Goal: Transaction & Acquisition: Purchase product/service

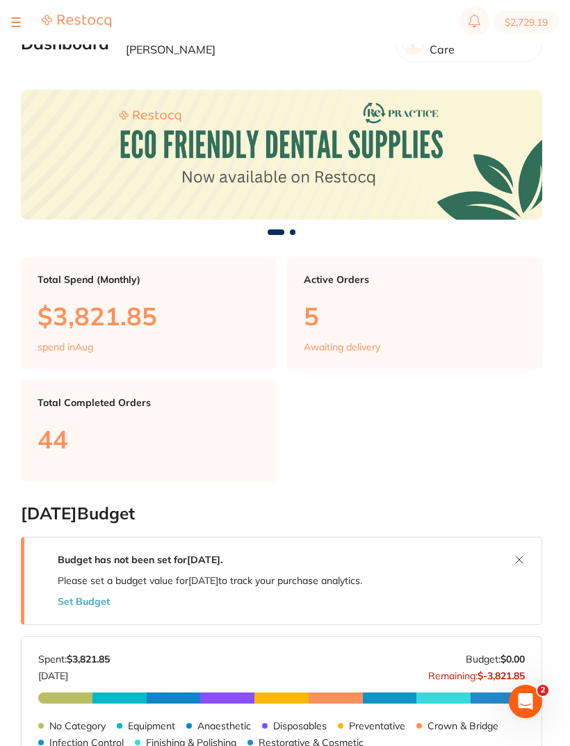
click at [520, 71] on main "Dashboard Welcome back, [PERSON_NAME] Riviera Dental Care Total Spend (Monthly)…" at bounding box center [295, 694] width 549 height 1388
click at [531, 71] on main "Dashboard Welcome back, [PERSON_NAME] Riviera Dental Care Total Spend (Monthly)…" at bounding box center [295, 694] width 549 height 1388
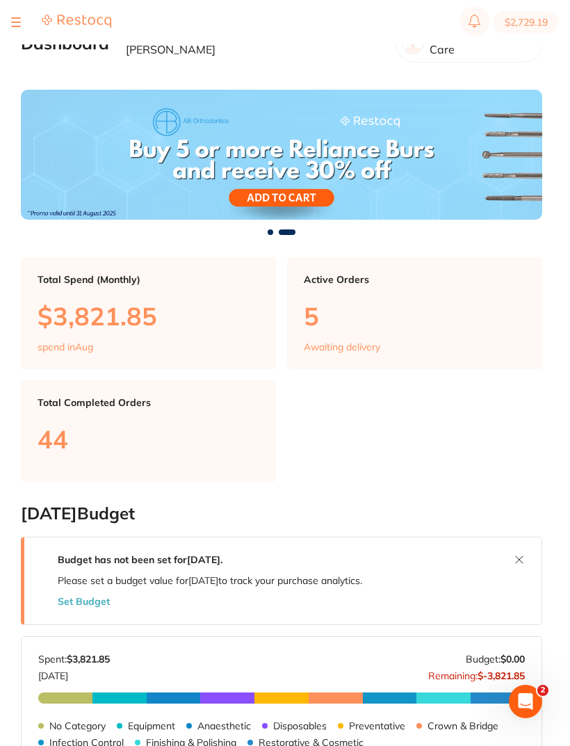
click at [21, 18] on div at bounding box center [61, 22] width 100 height 17
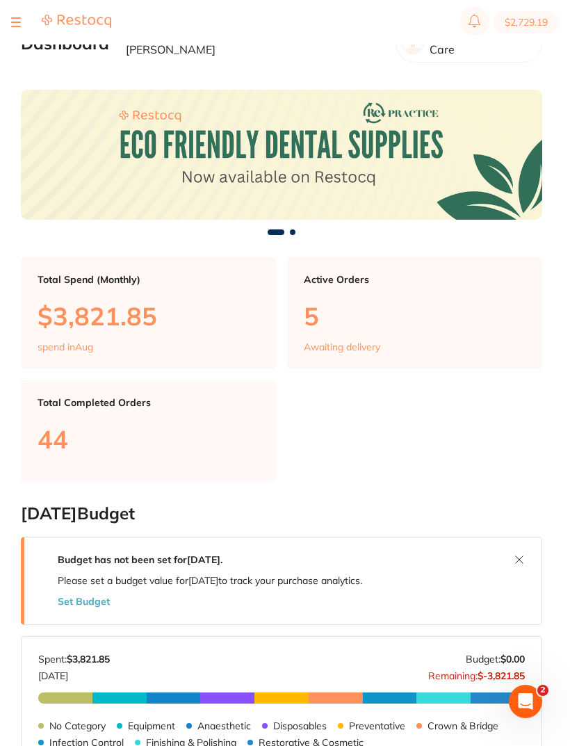
click at [15, 22] on button at bounding box center [16, 22] width 10 height 1
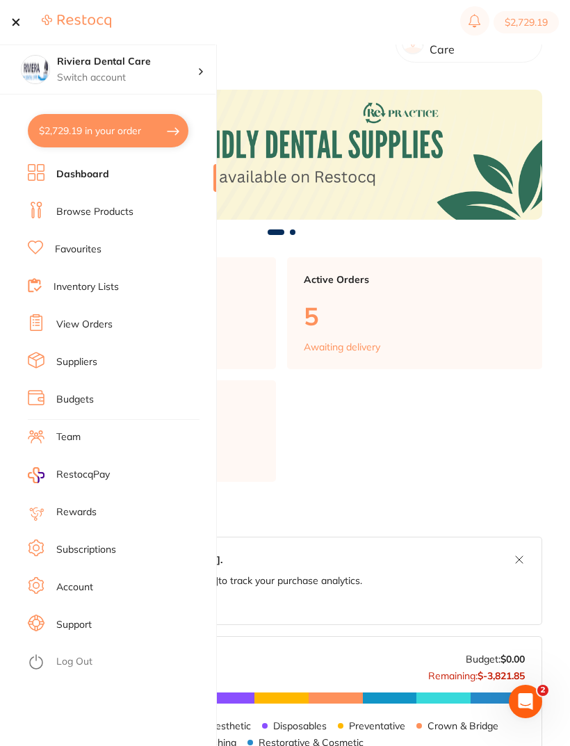
click at [95, 208] on link "Browse Products" at bounding box center [94, 212] width 77 height 14
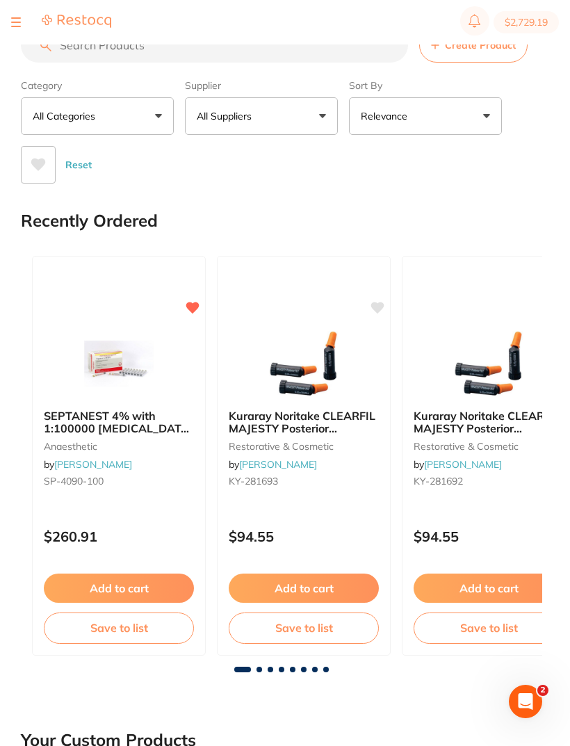
click at [77, 49] on input "search" at bounding box center [214, 45] width 387 height 35
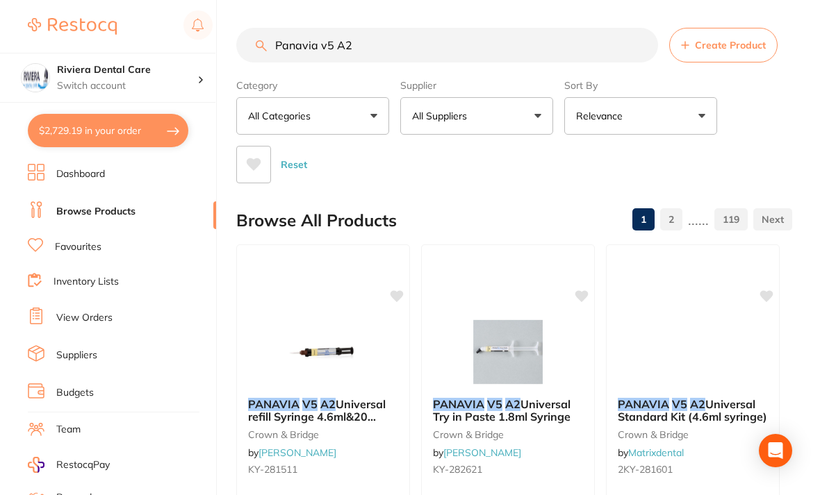
type input "Panavia v5 A2"
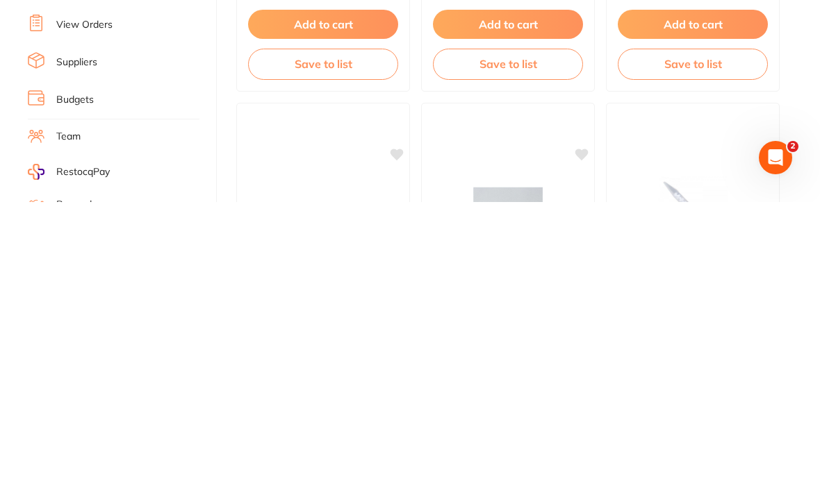
scroll to position [263, 0]
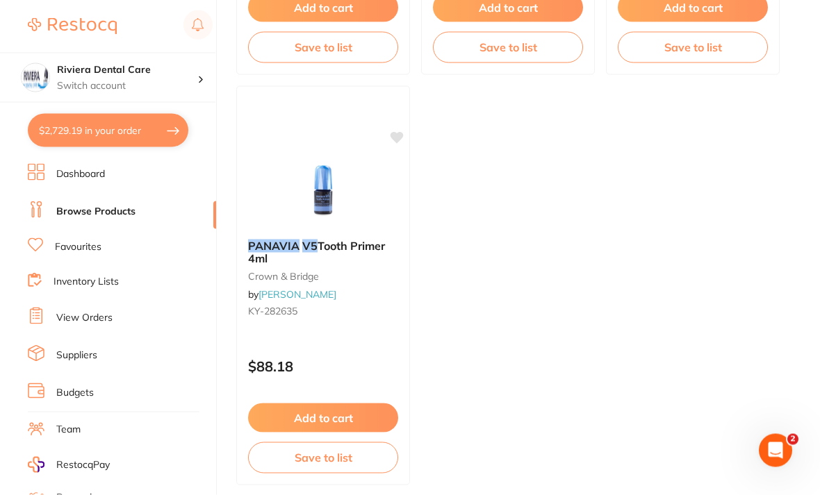
scroll to position [1410, 0]
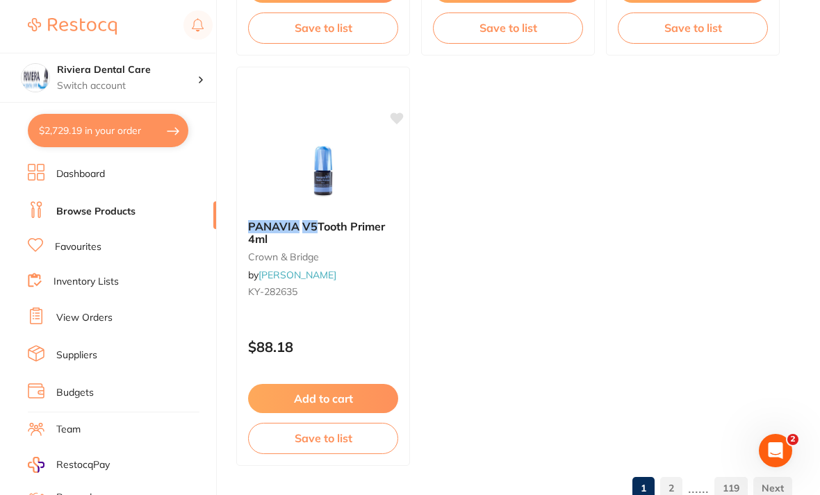
click at [569, 484] on link "2" at bounding box center [671, 489] width 22 height 28
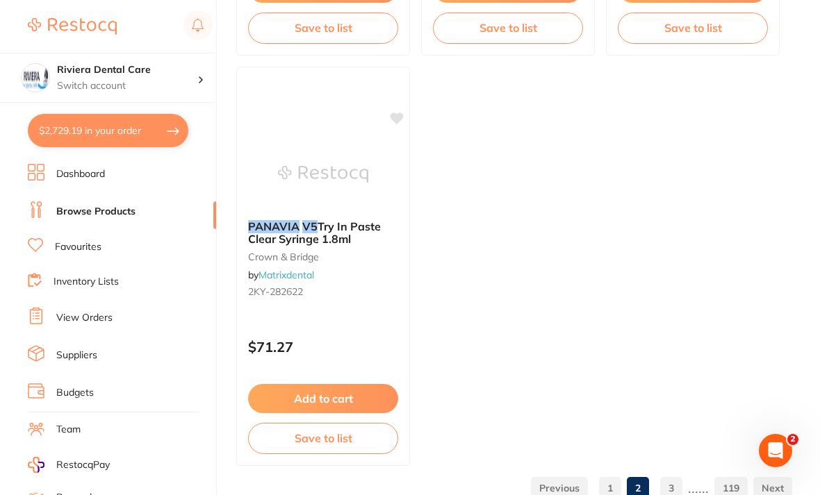
click at [569, 487] on link "3" at bounding box center [671, 489] width 22 height 28
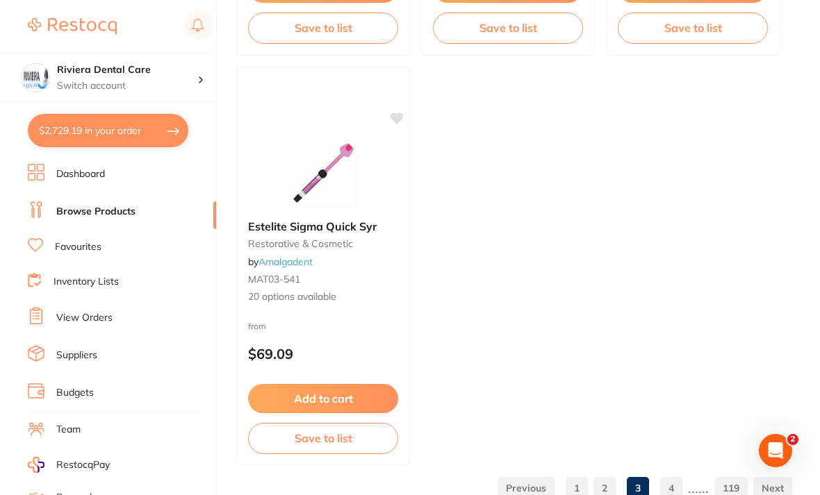
click at [569, 486] on link "4" at bounding box center [671, 489] width 22 height 28
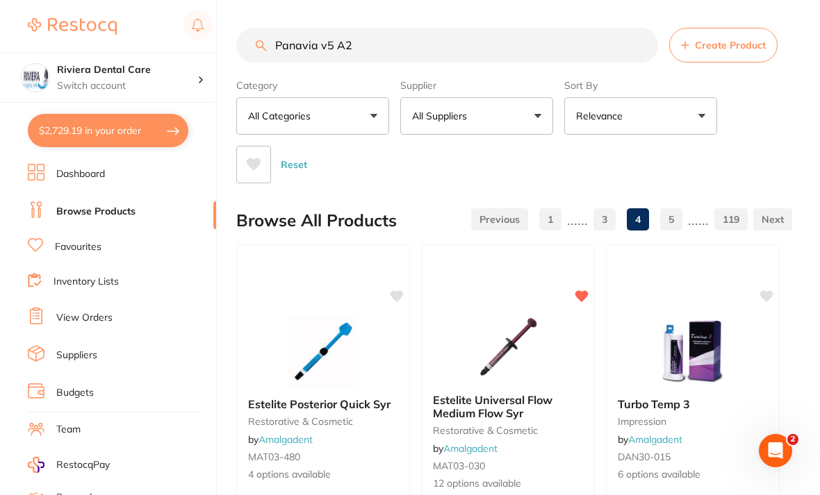
scroll to position [33, 0]
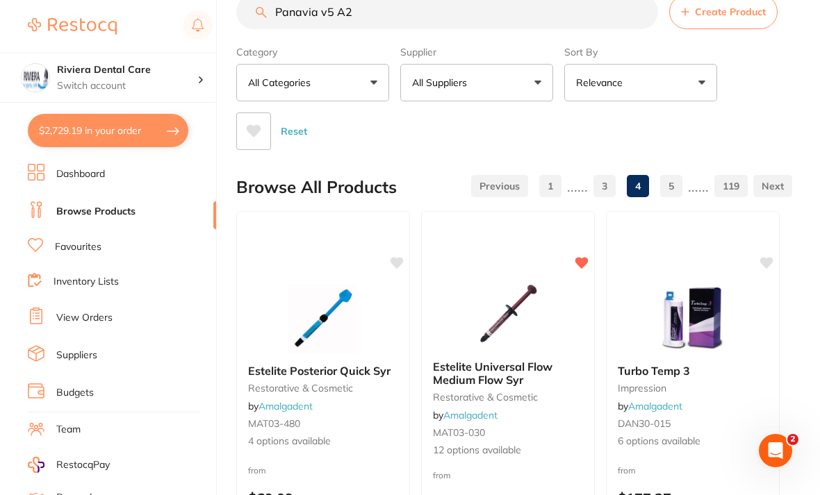
click at [555, 188] on link "1" at bounding box center [550, 186] width 22 height 28
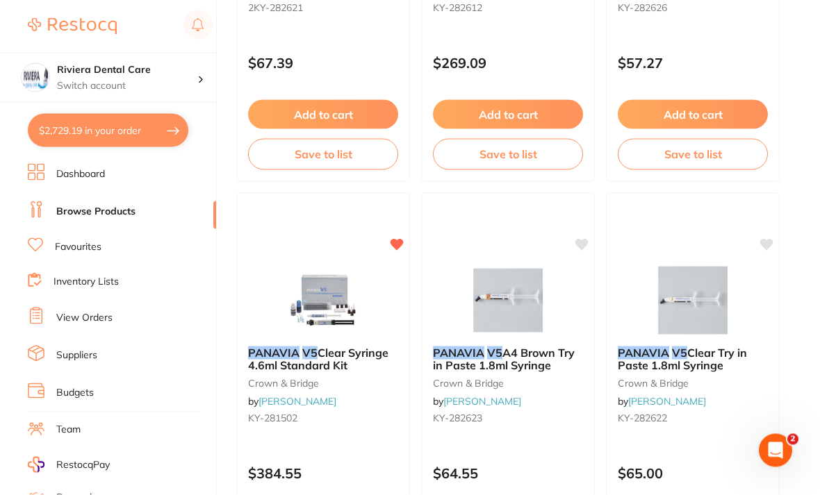
scroll to position [873, 0]
click at [331, 288] on img at bounding box center [323, 299] width 90 height 69
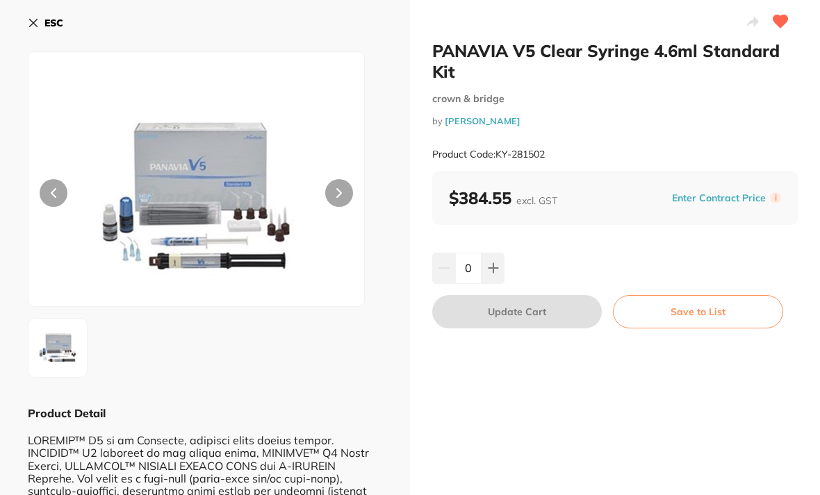
click at [33, 17] on icon at bounding box center [33, 22] width 11 height 11
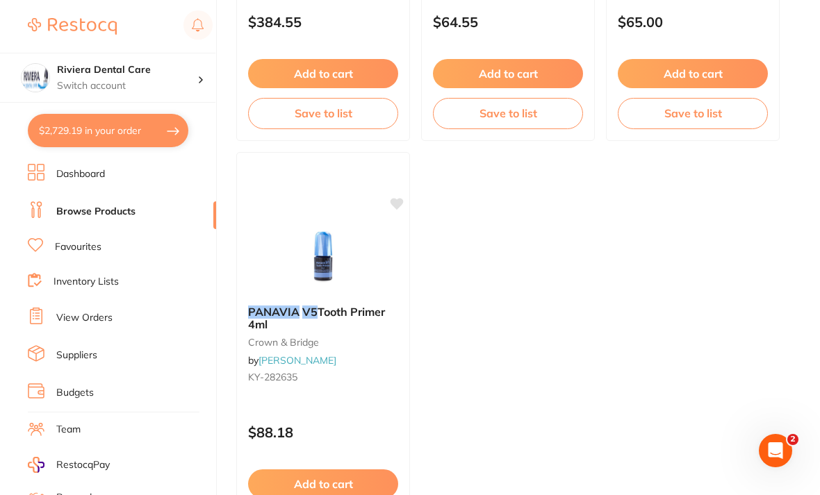
scroll to position [1410, 0]
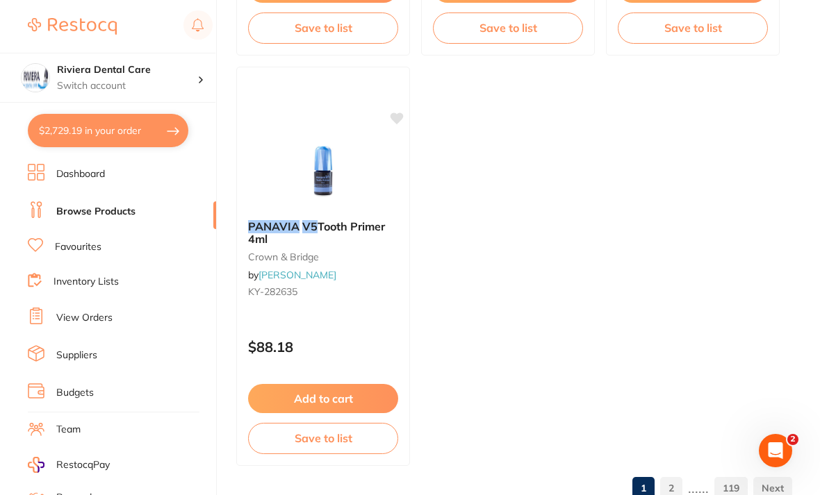
click at [569, 493] on link "2" at bounding box center [671, 489] width 22 height 28
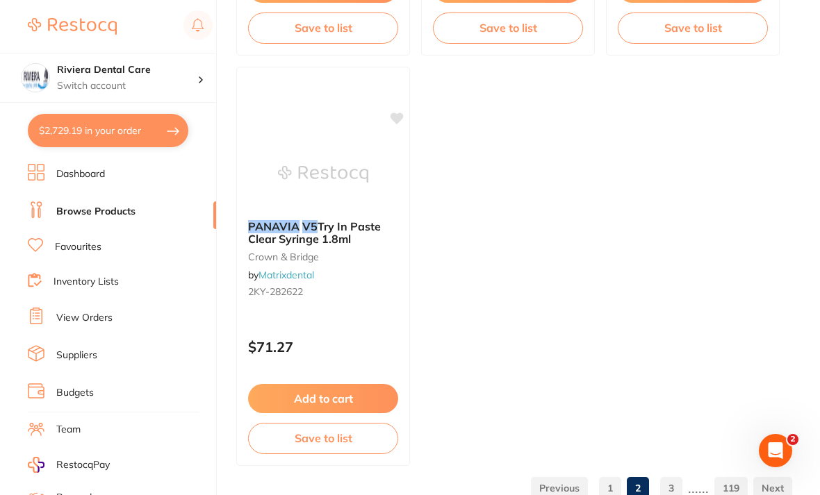
click at [569, 486] on link "1" at bounding box center [610, 489] width 22 height 28
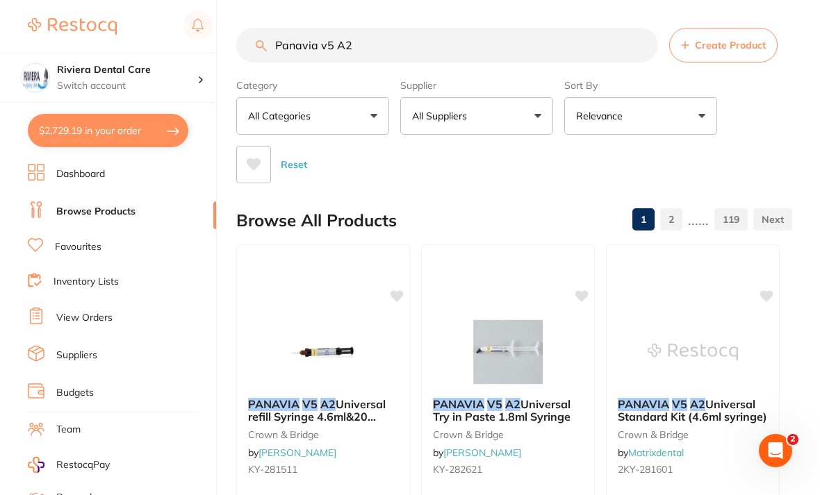
scroll to position [0, 0]
click at [569, 340] on img at bounding box center [693, 352] width 90 height 69
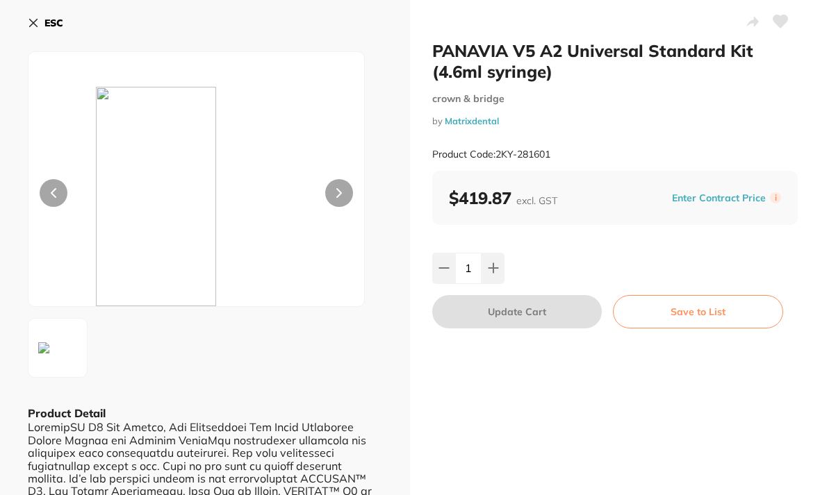
click at [569, 22] on icon at bounding box center [780, 21] width 15 height 13
click at [569, 304] on button "Save to List" at bounding box center [698, 311] width 170 height 33
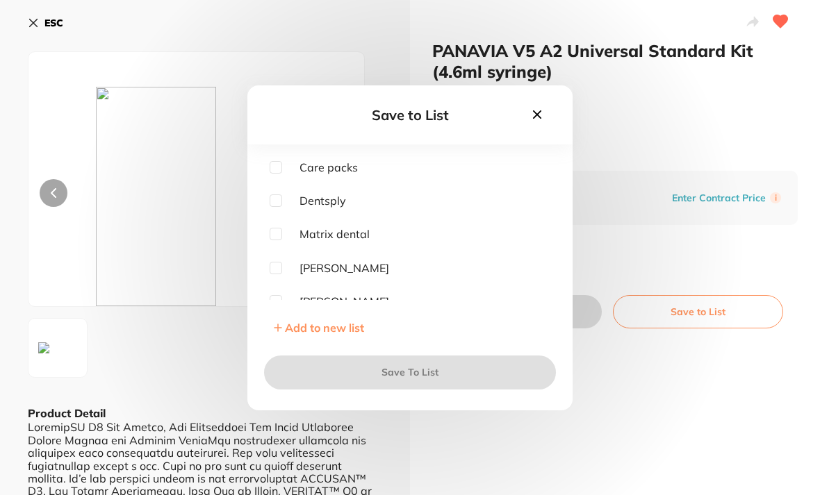
click at [274, 240] on input "checkbox" at bounding box center [276, 234] width 13 height 13
checkbox input "true"
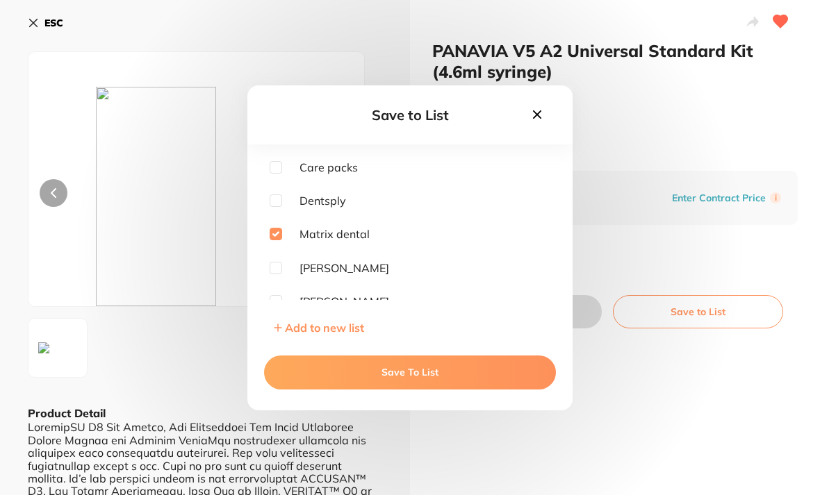
click at [409, 388] on button "Save To List" at bounding box center [410, 372] width 292 height 33
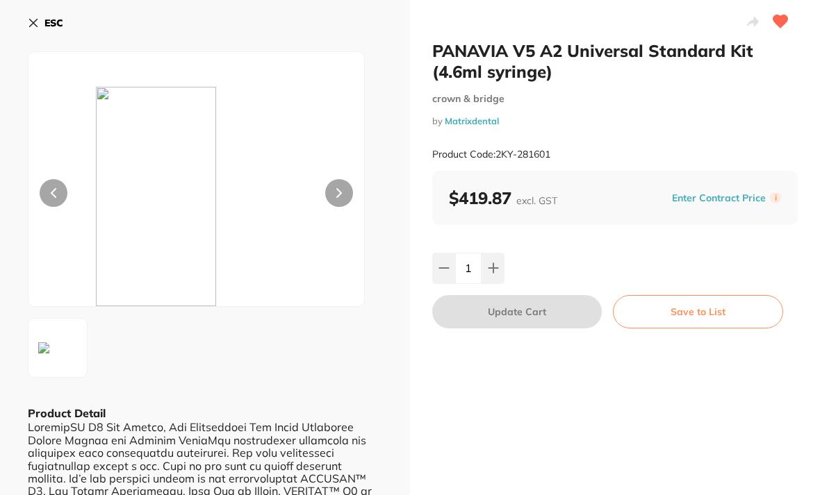
click at [36, 24] on icon at bounding box center [33, 22] width 11 height 11
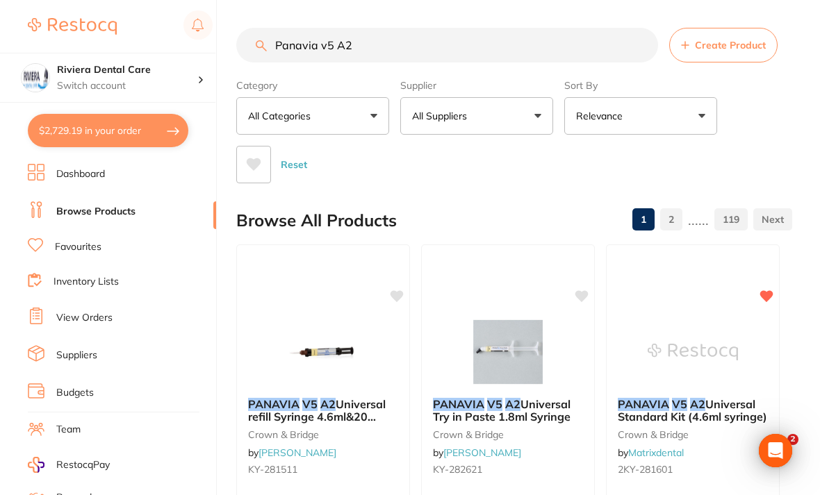
click at [381, 40] on input "Panavia v5 A2" at bounding box center [447, 45] width 422 height 35
click at [569, 154] on div "Reset" at bounding box center [508, 159] width 545 height 49
click at [383, 48] on input "Panavia v5 A2" at bounding box center [447, 45] width 422 height 35
click at [569, 155] on div "Reset" at bounding box center [508, 159] width 545 height 49
click at [313, 44] on input "Panavia v5 A2" at bounding box center [447, 45] width 422 height 35
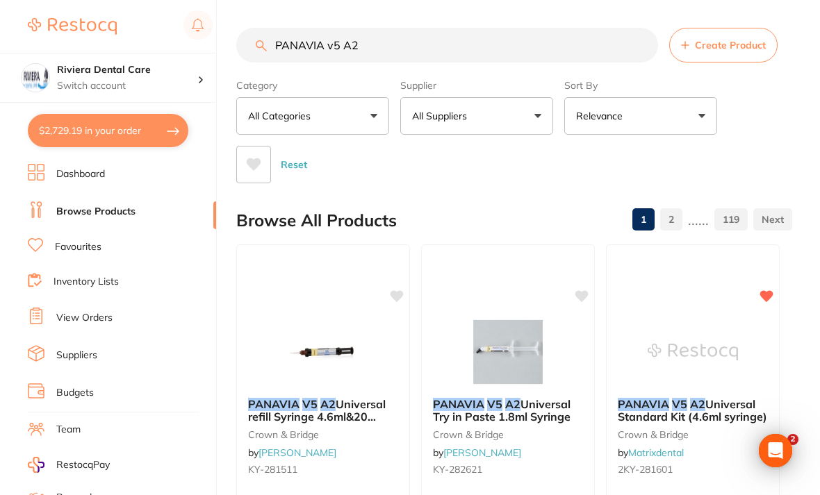
click at [334, 42] on input "PANAVIA v5 A2" at bounding box center [447, 45] width 422 height 35
click at [338, 46] on input "PANAVIA v5 A2" at bounding box center [447, 45] width 422 height 35
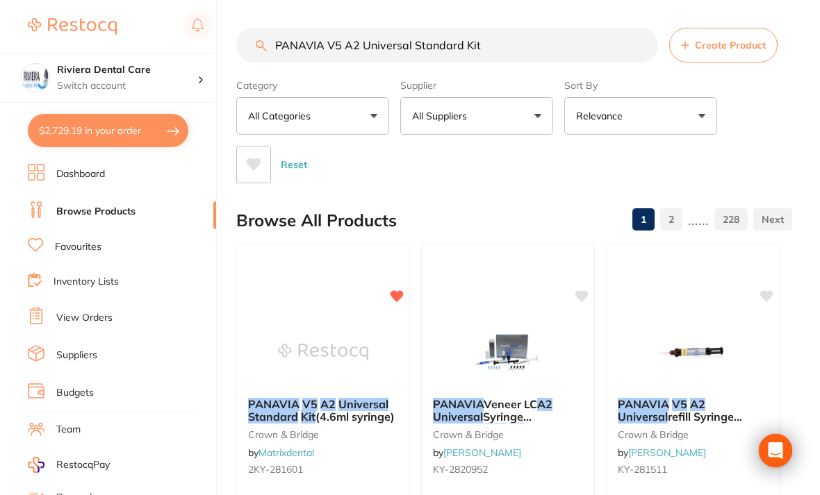
type input "PANAVIA V5 A2 Universal Standard Kit"
click at [569, 129] on div "Category All Categories All Categories 3D Printing anaesthetic burs CAD/CAM cro…" at bounding box center [514, 129] width 556 height 110
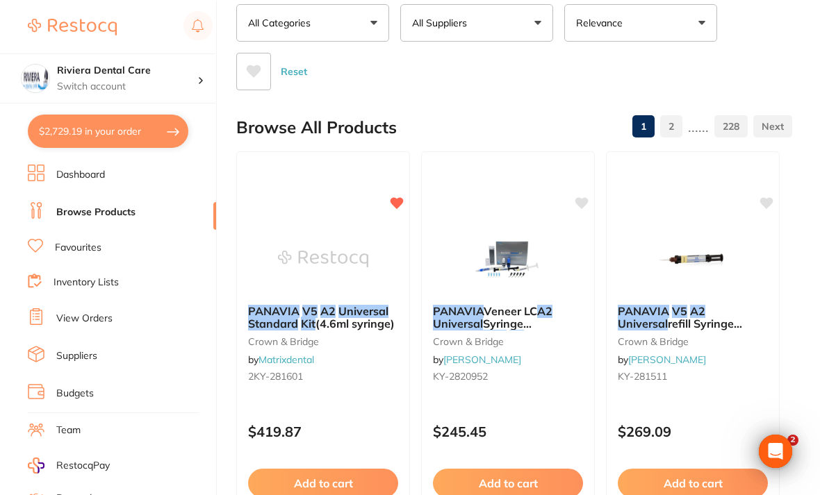
scroll to position [93, 0]
click at [525, 261] on img at bounding box center [508, 258] width 90 height 69
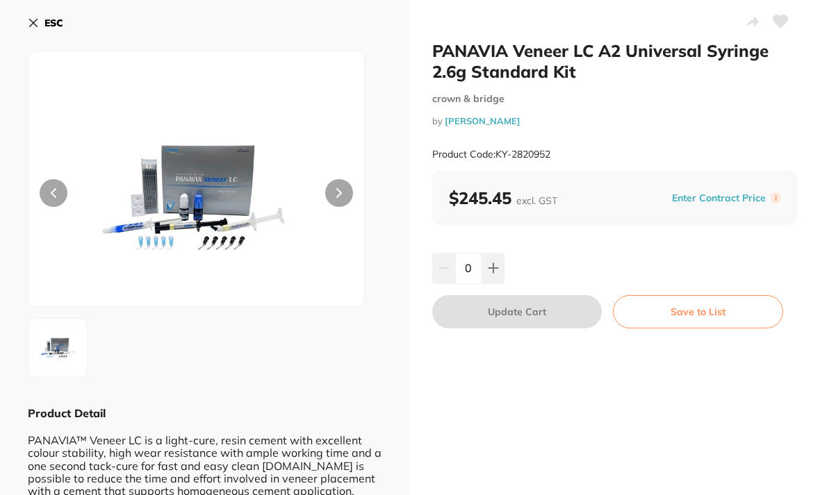
click at [31, 25] on icon at bounding box center [34, 23] width 8 height 8
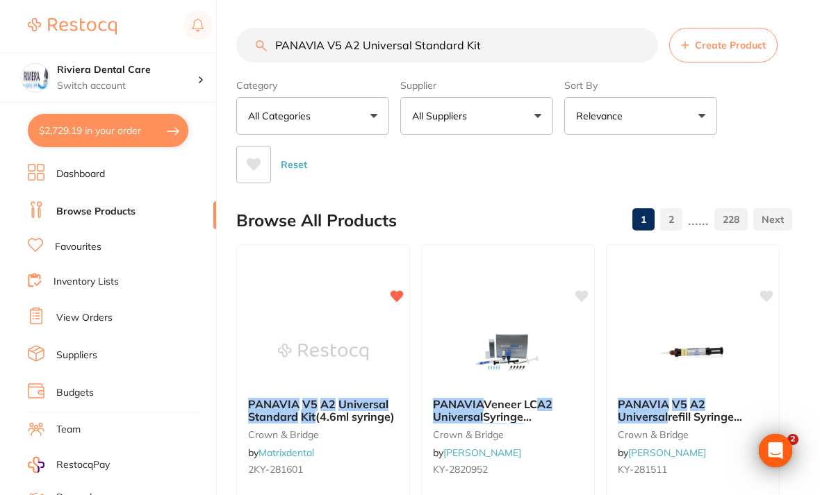
click at [88, 118] on button "$2,729.19 in your order" at bounding box center [108, 130] width 160 height 33
checkbox input "true"
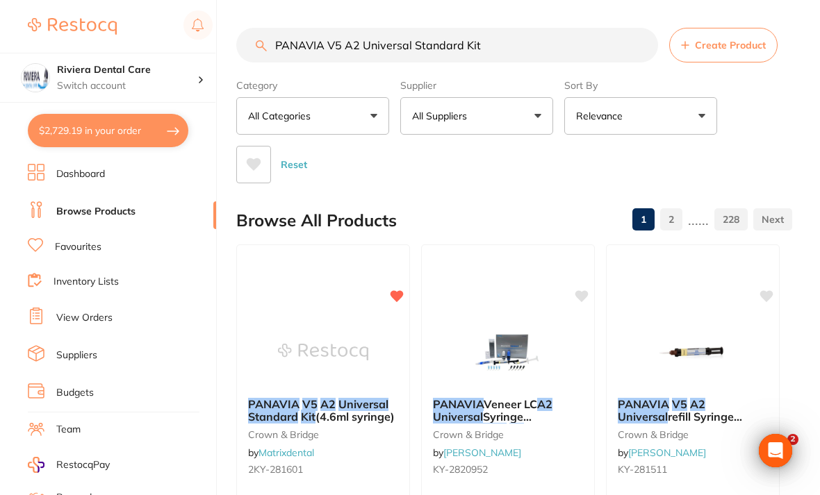
checkbox input "true"
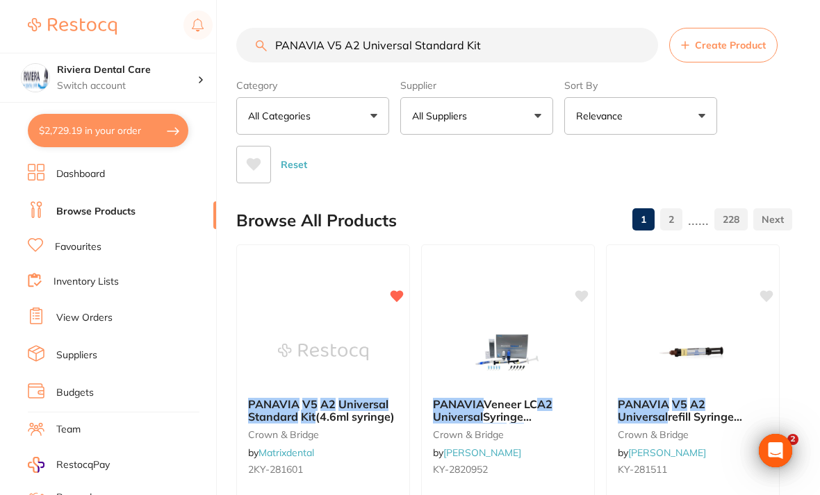
checkbox input "true"
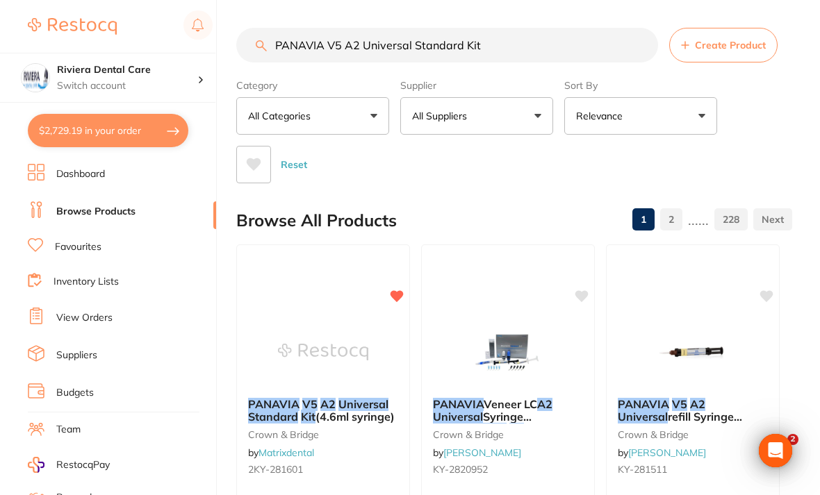
checkbox input "true"
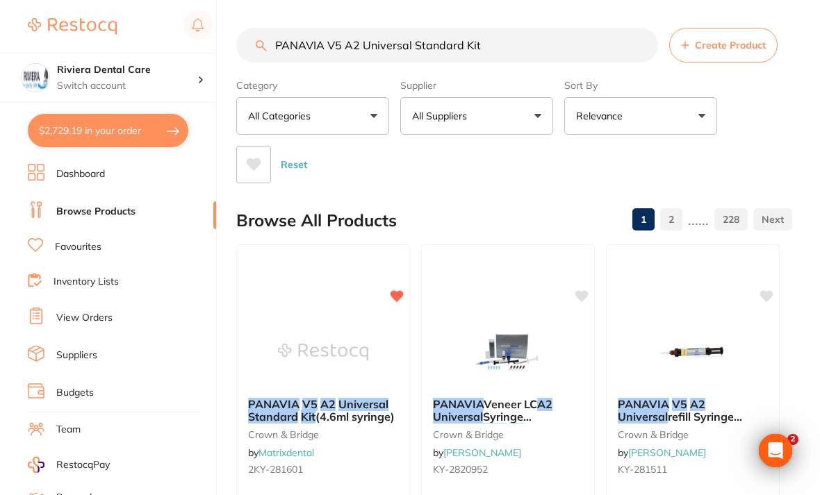
checkbox input "true"
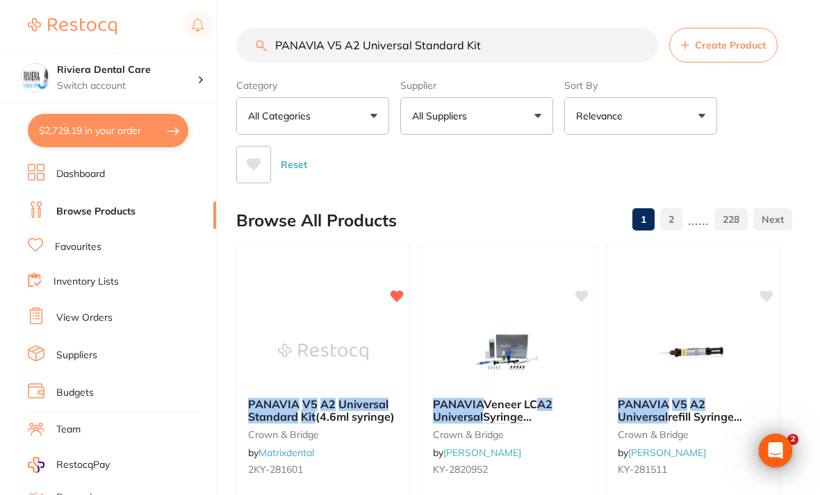
checkbox input "true"
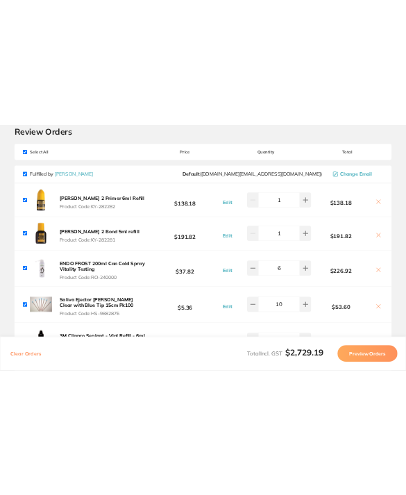
scroll to position [47, 0]
